Goal: Use online tool/utility

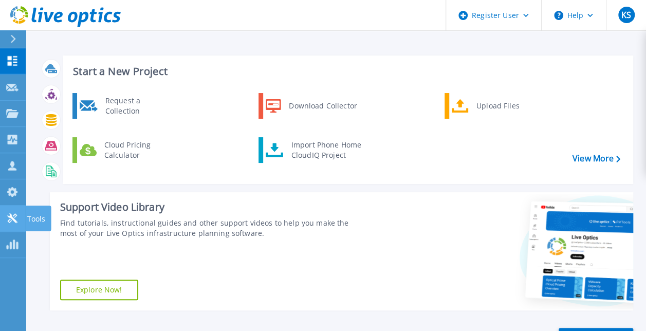
click at [12, 215] on icon at bounding box center [12, 218] width 12 height 10
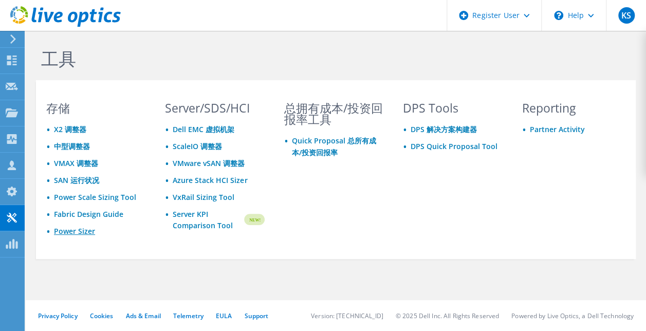
click at [86, 231] on link "Power Sizer" at bounding box center [74, 231] width 41 height 10
